Goal: Find contact information: Find contact information

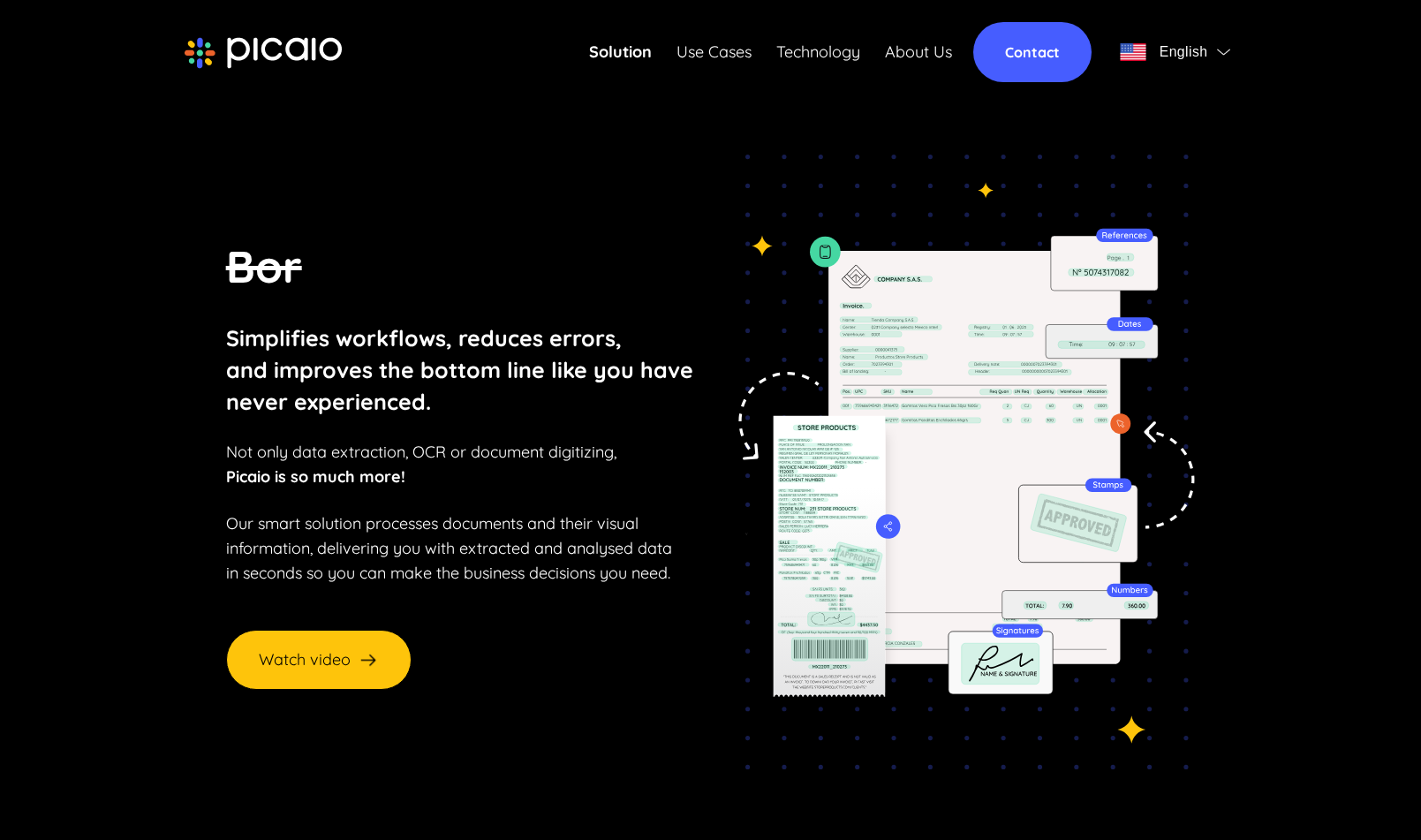
click at [1062, 52] on link "Contact" at bounding box center [1033, 52] width 119 height 60
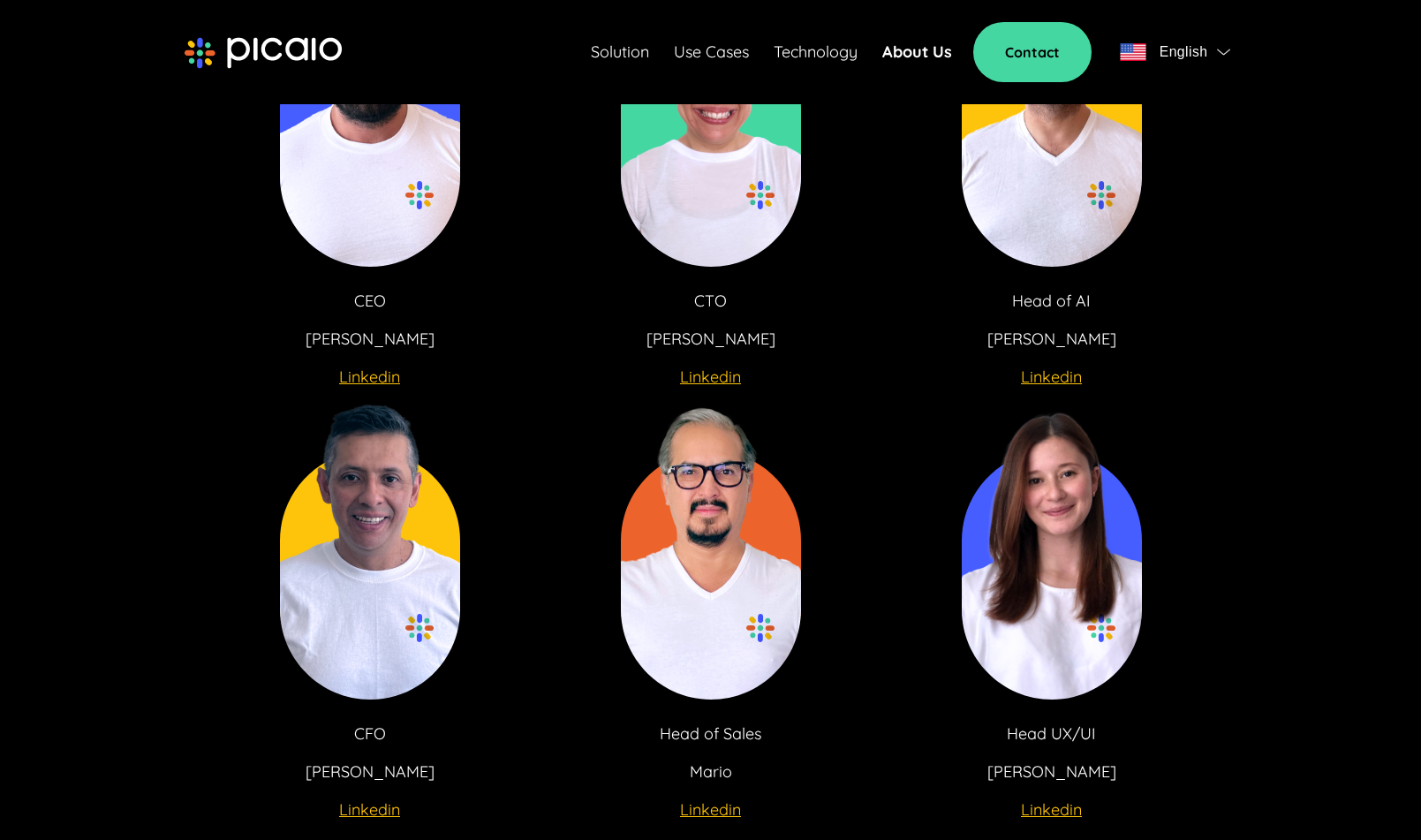
scroll to position [3298, 0]
click at [1064, 800] on u "Linkedin" at bounding box center [1051, 810] width 61 height 20
